Goal: Check status: Check status

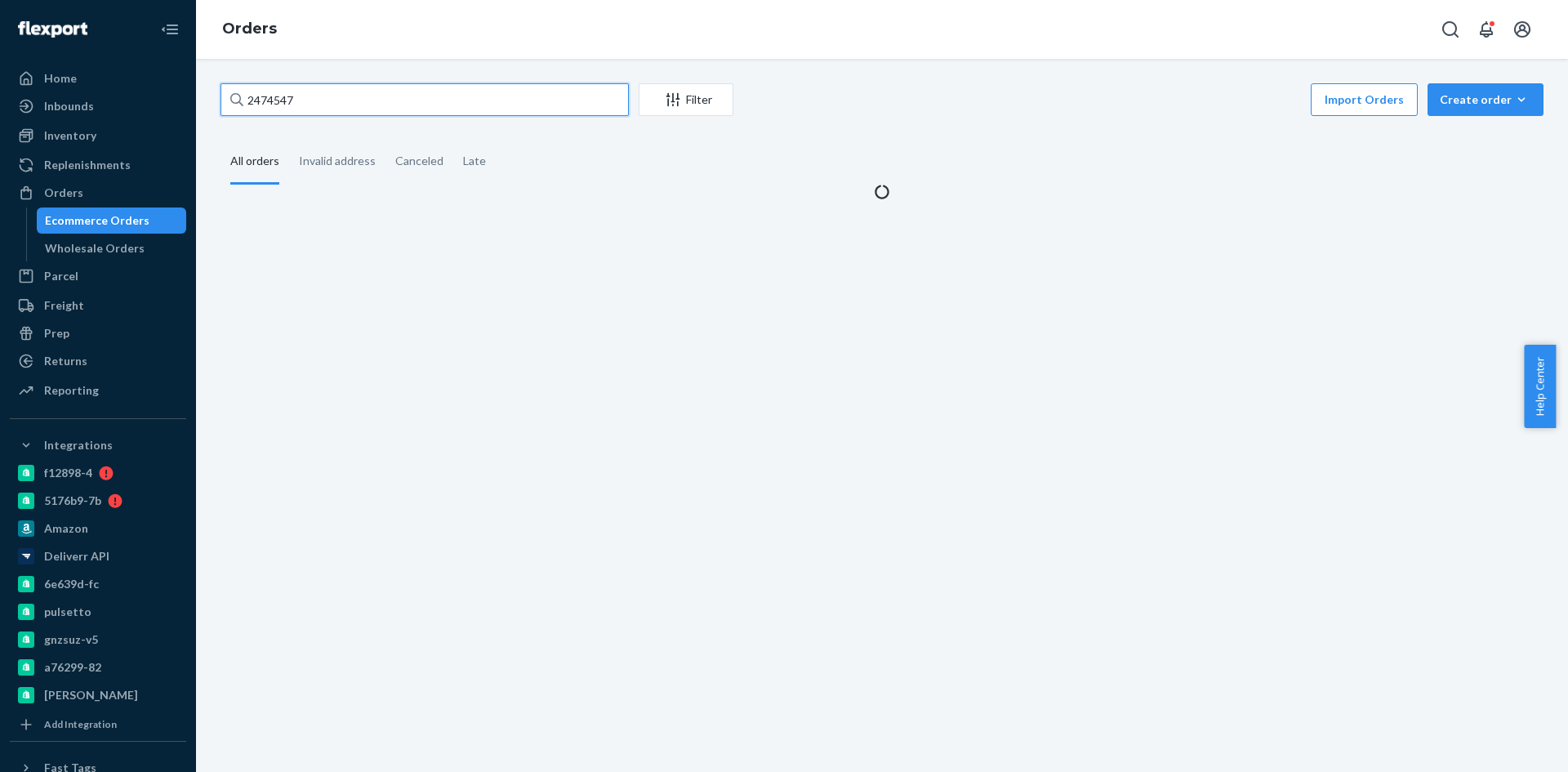
click at [393, 103] on input "2474547" at bounding box center [424, 99] width 408 height 33
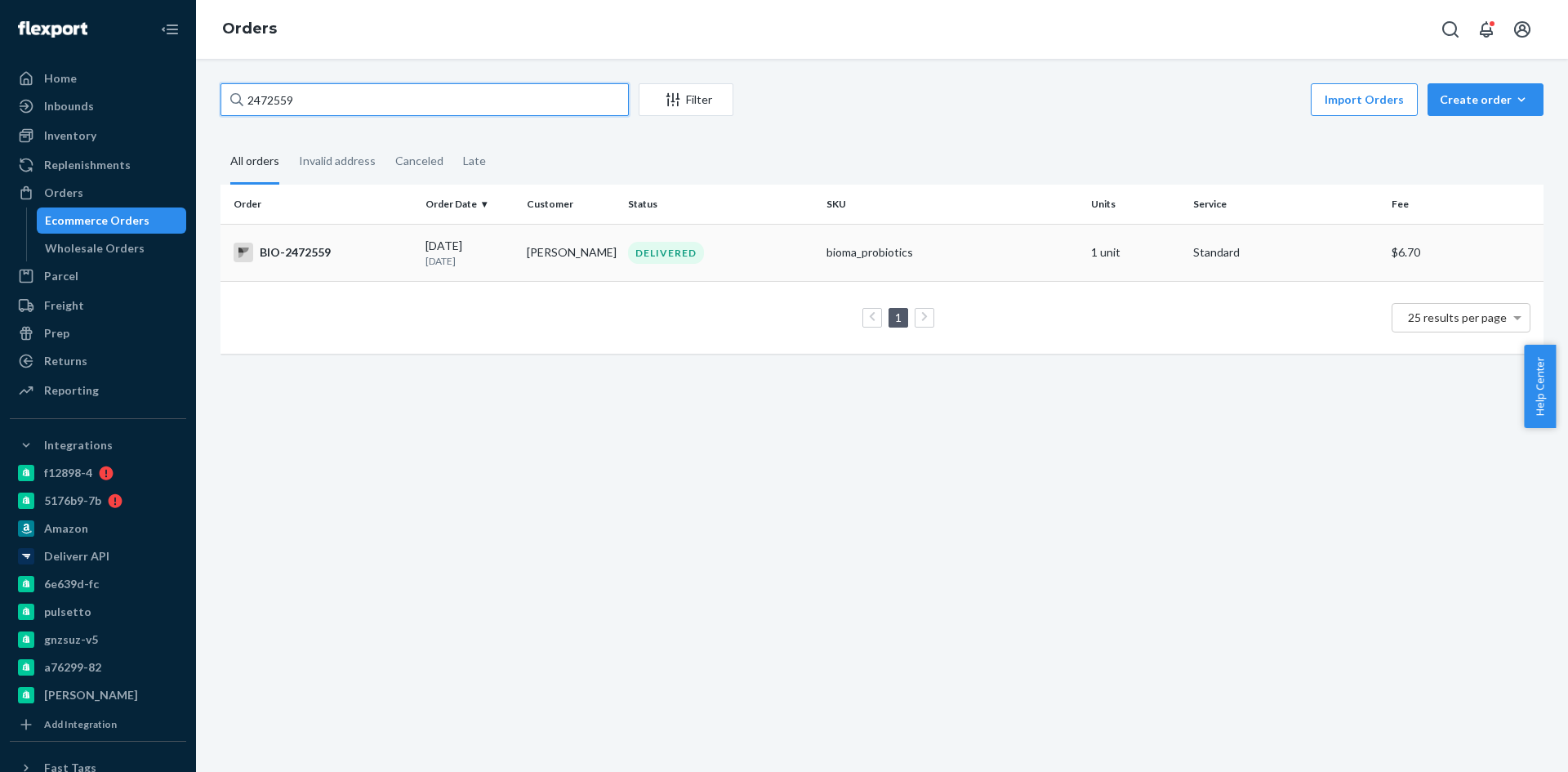
type input "2472559"
click at [307, 251] on div "BIO-2472559" at bounding box center [322, 253] width 179 height 20
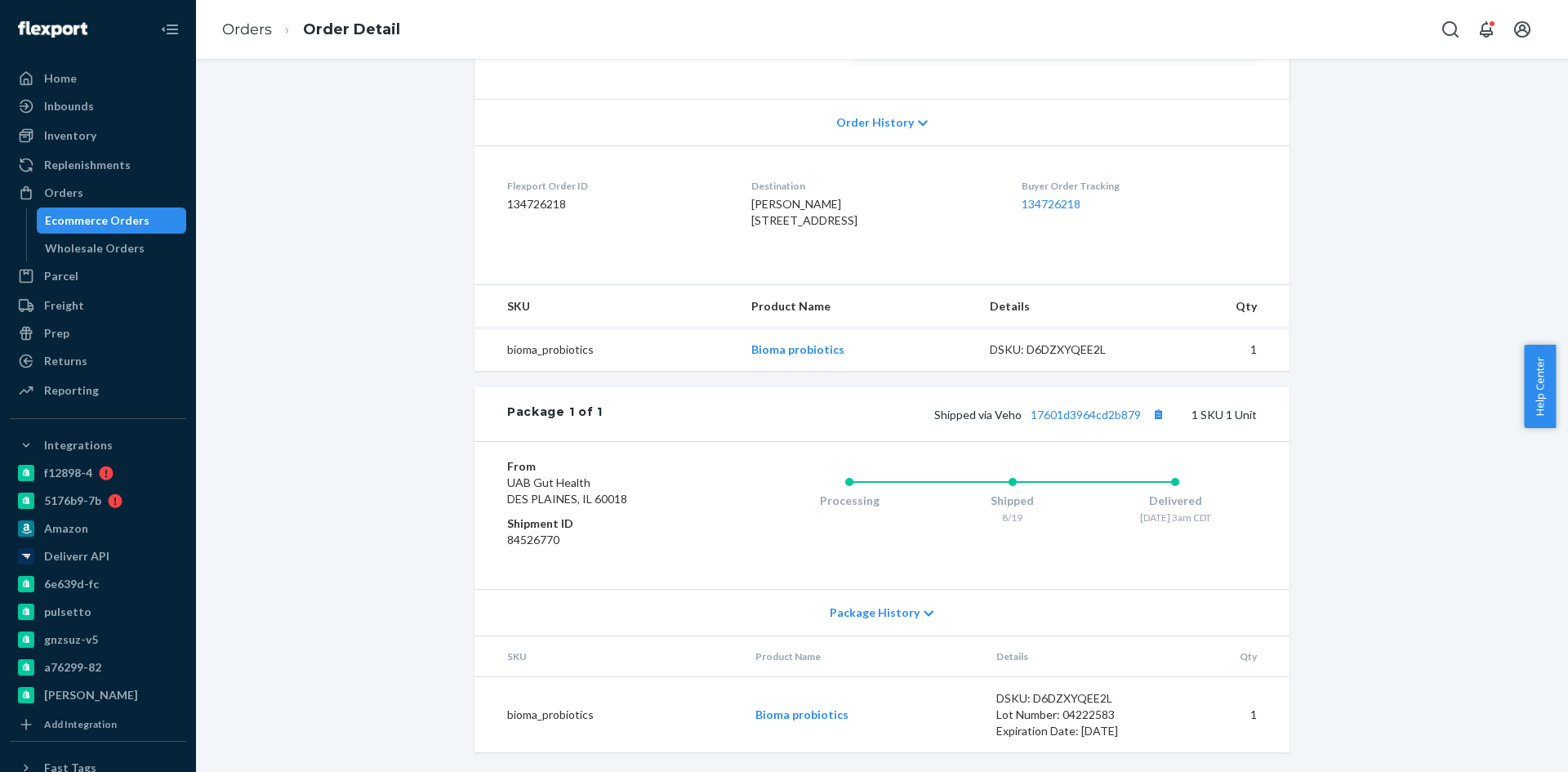
scroll to position [344, 0]
click at [1153, 415] on button "Copy tracking number" at bounding box center [1158, 413] width 21 height 21
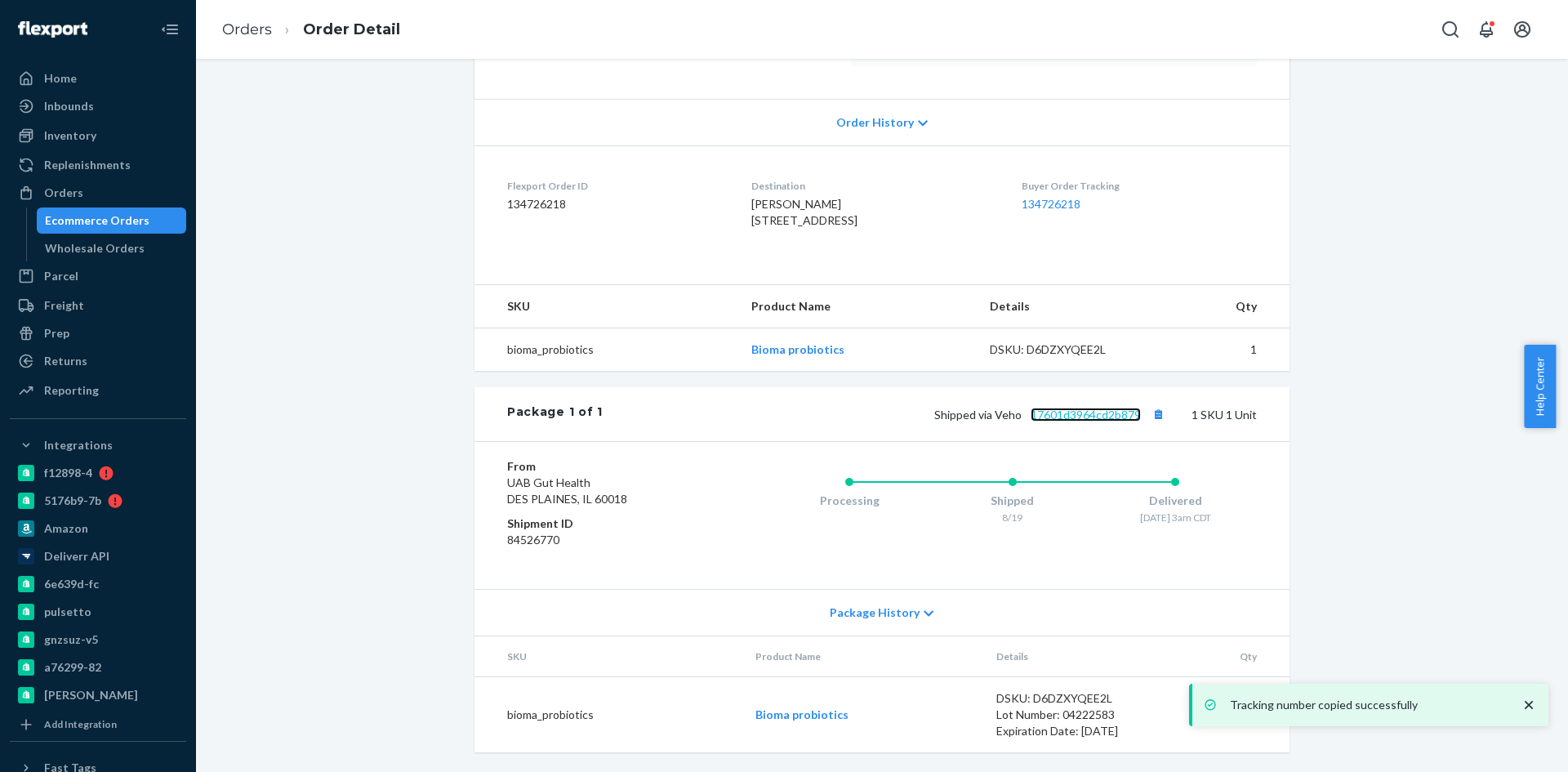
click at [1057, 409] on link "17601d3964cd2b879" at bounding box center [1086, 415] width 111 height 14
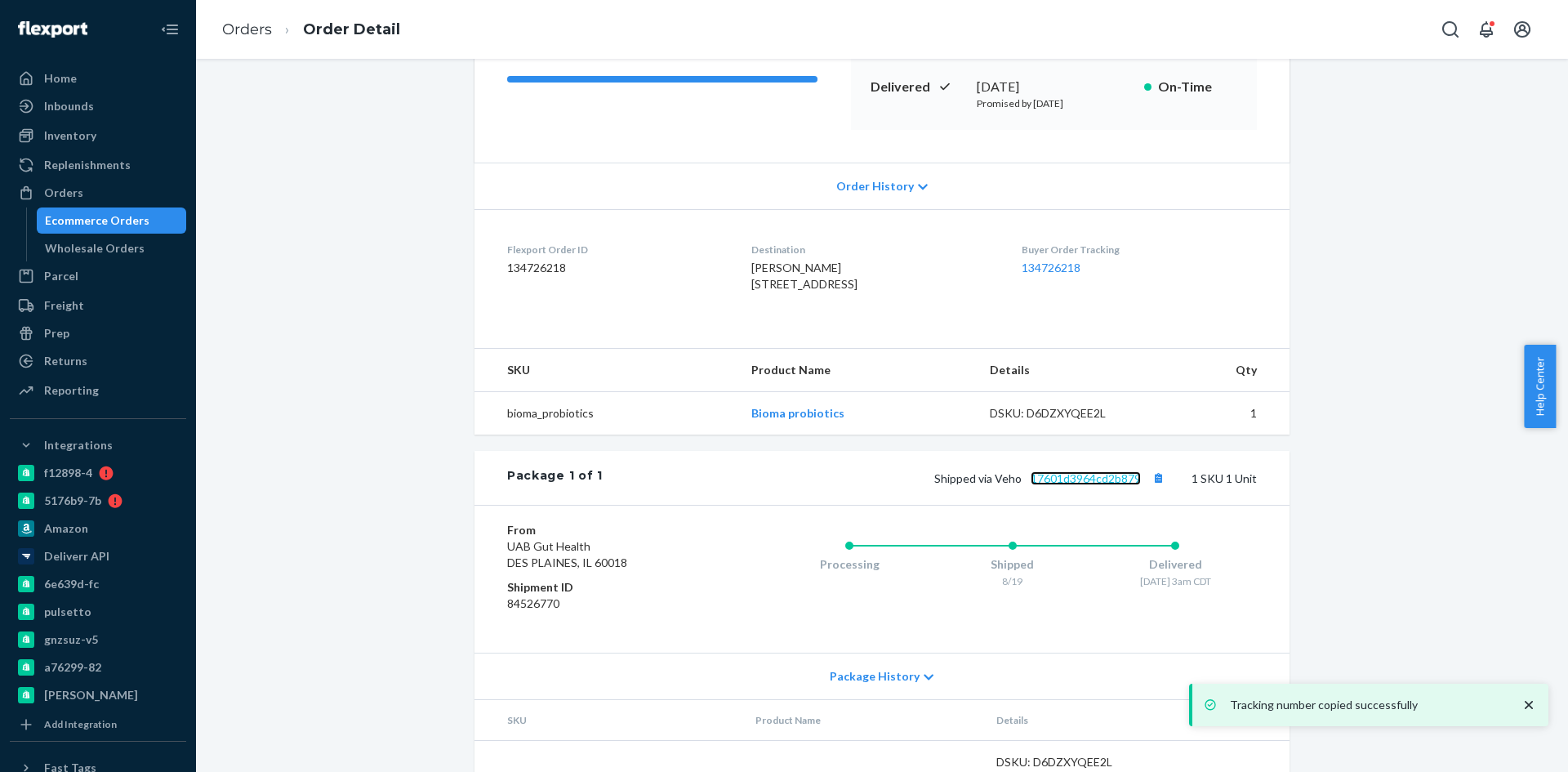
scroll to position [17, 0]
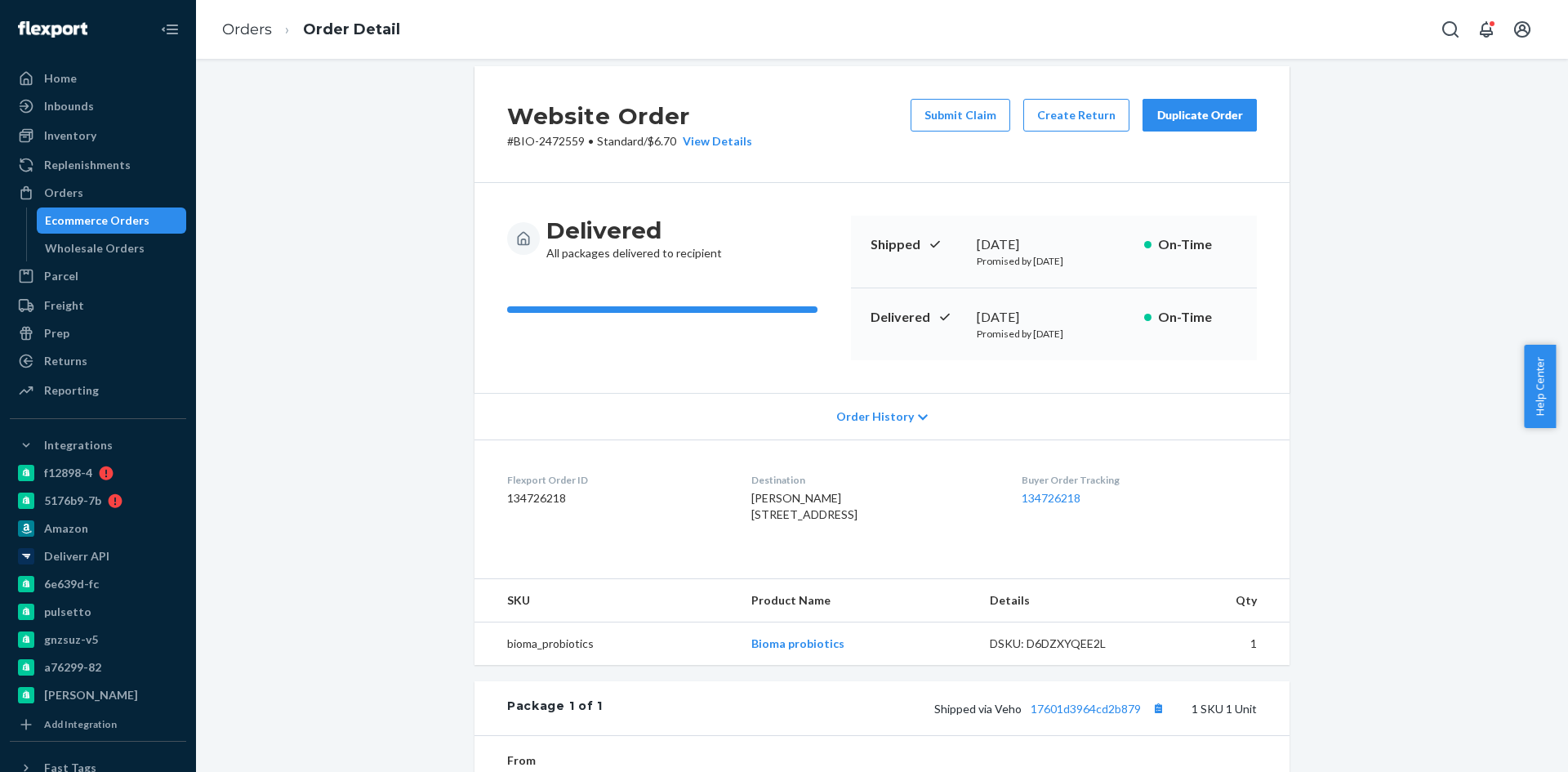
click at [106, 214] on div "Ecommerce Orders" at bounding box center [97, 220] width 105 height 17
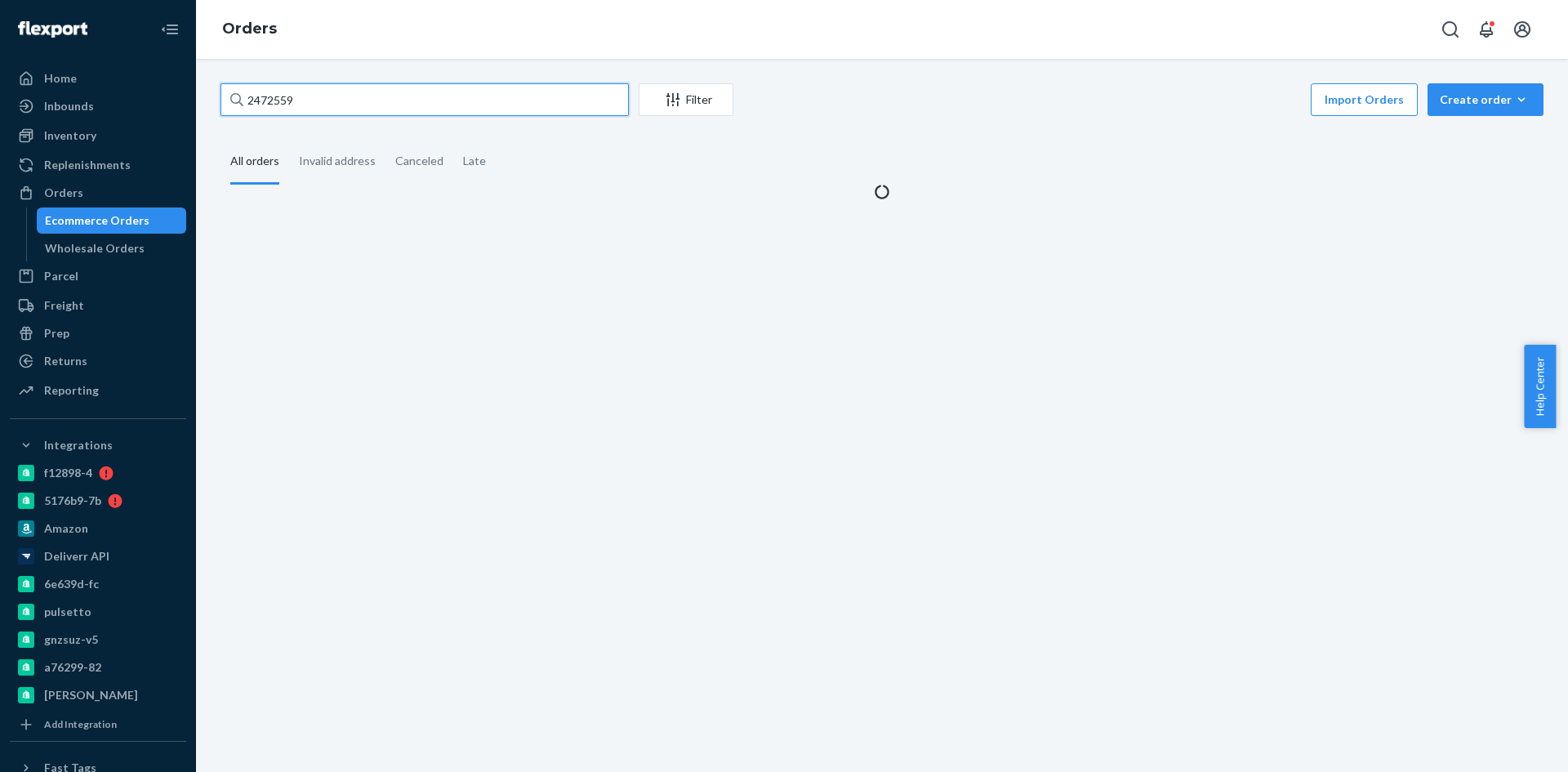
click at [278, 102] on input "2472559" at bounding box center [424, 99] width 408 height 33
paste input "[PERSON_NAME]"
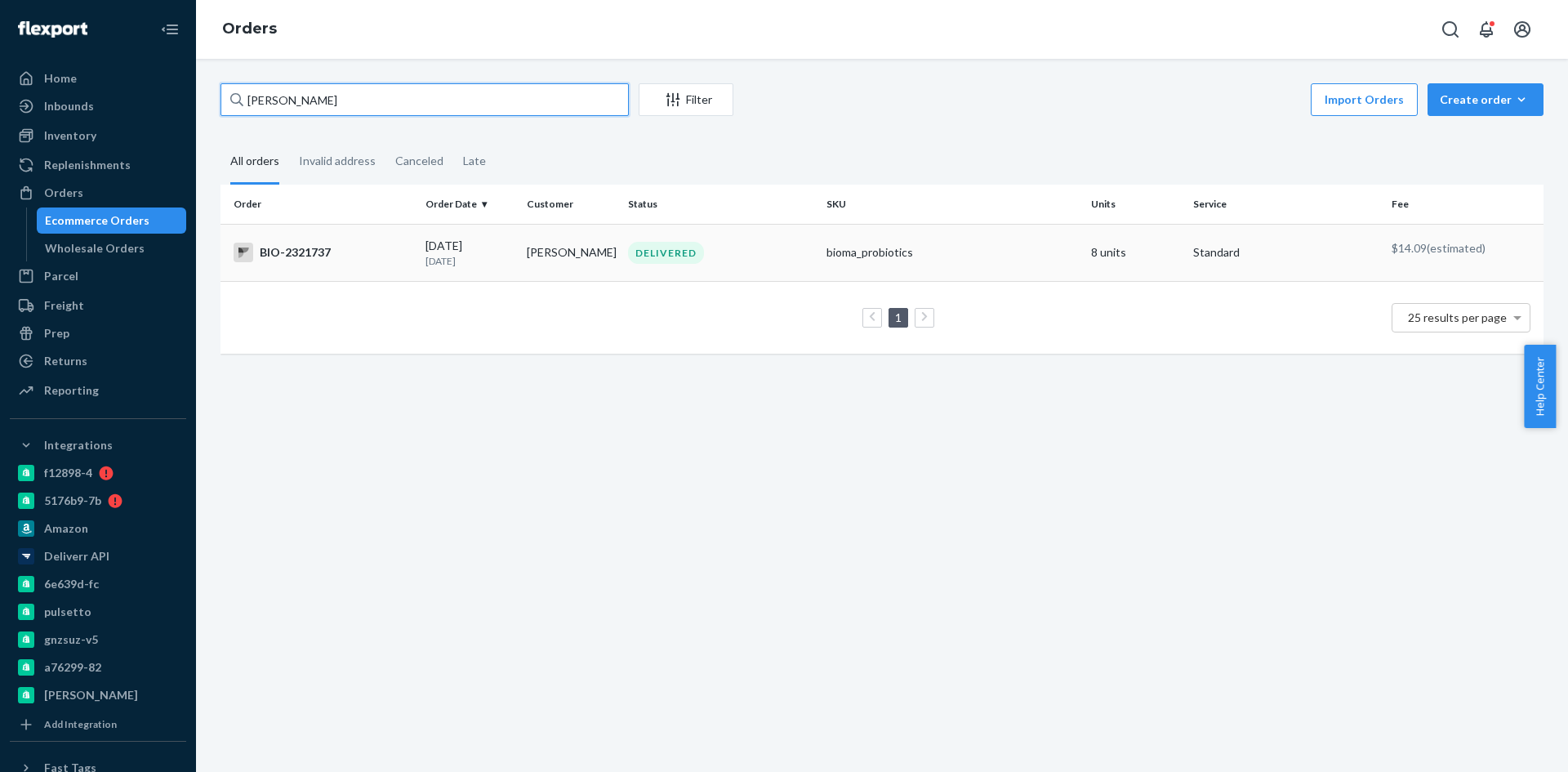
type input "[PERSON_NAME]"
click at [287, 257] on div "BIO-2321737" at bounding box center [322, 253] width 179 height 20
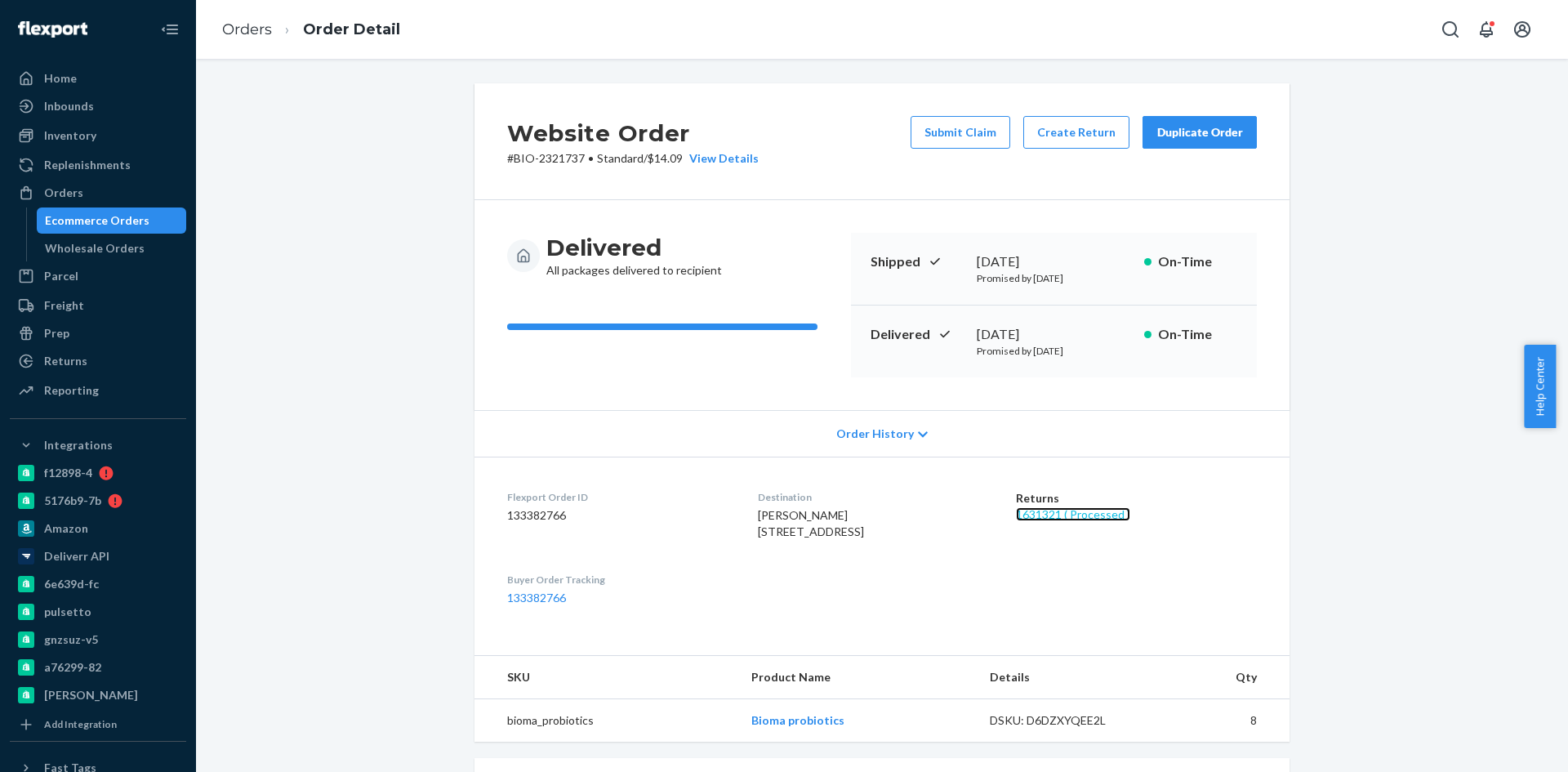
click at [1074, 513] on link "1631321 ( Processed )" at bounding box center [1073, 514] width 115 height 14
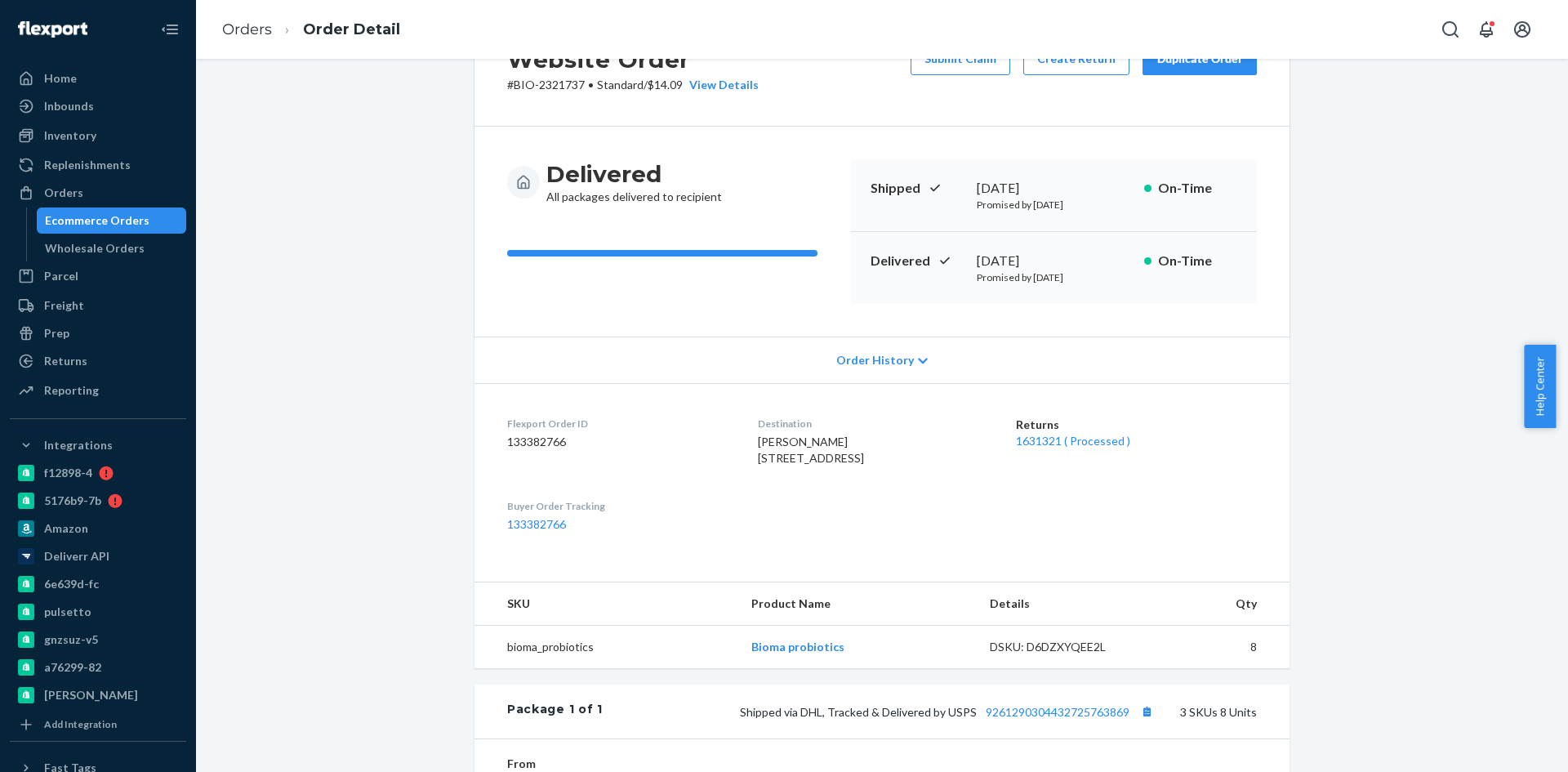
scroll to position [245, 0]
